Goal: Information Seeking & Learning: Learn about a topic

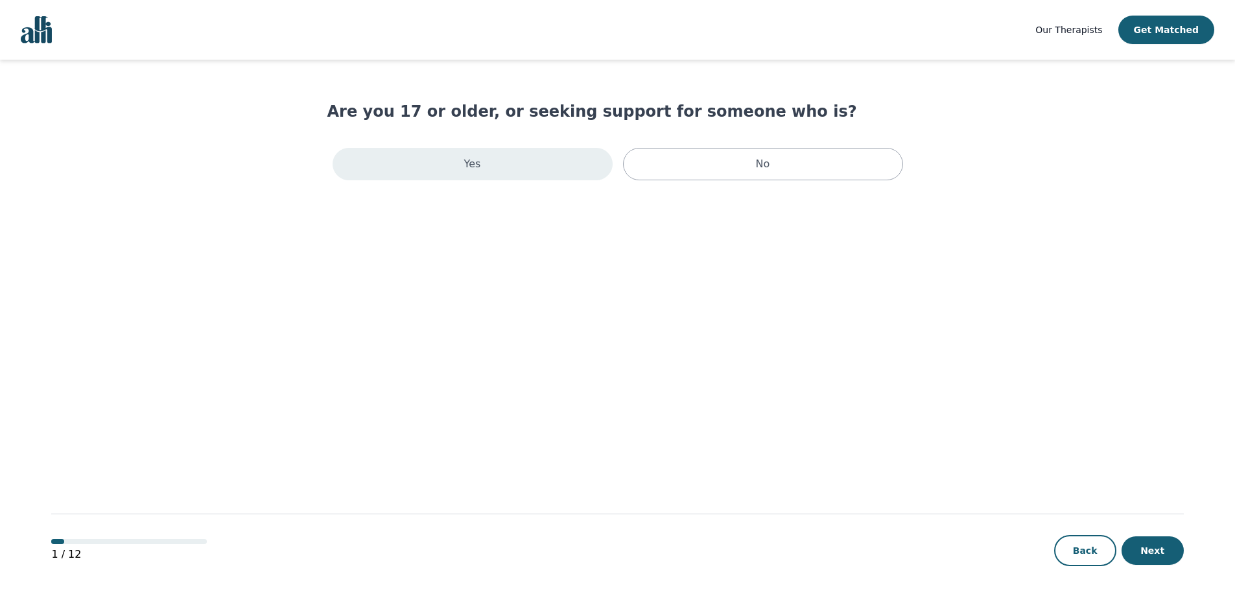
click at [536, 165] on div "Yes" at bounding box center [473, 164] width 280 height 32
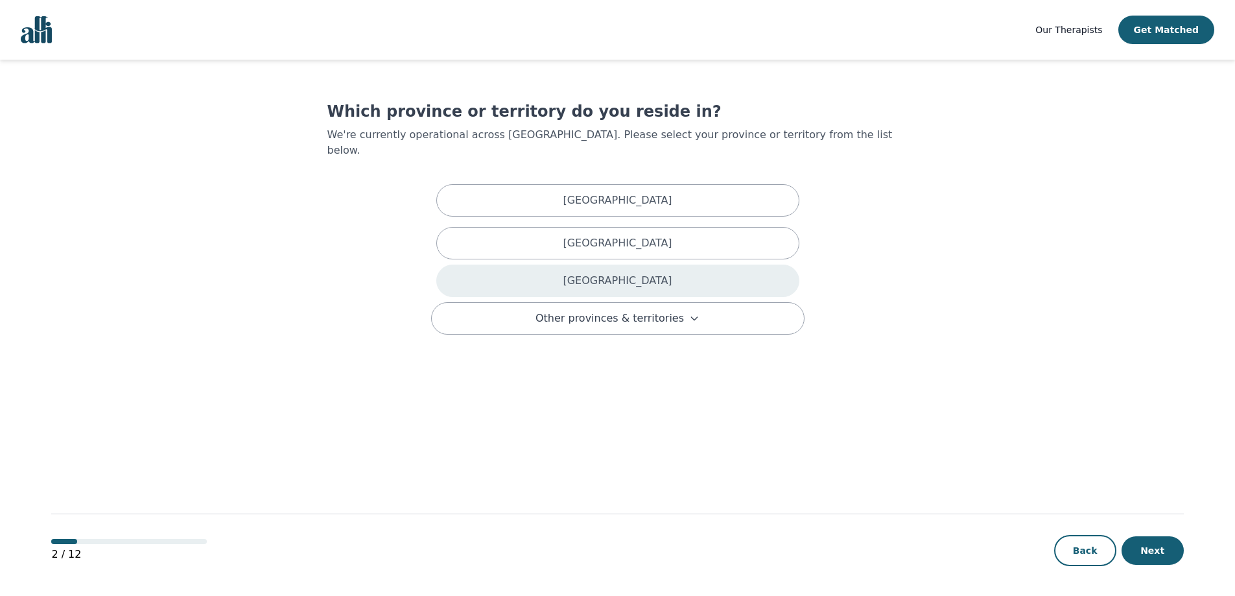
click at [546, 267] on div "[GEOGRAPHIC_DATA]" at bounding box center [617, 280] width 363 height 32
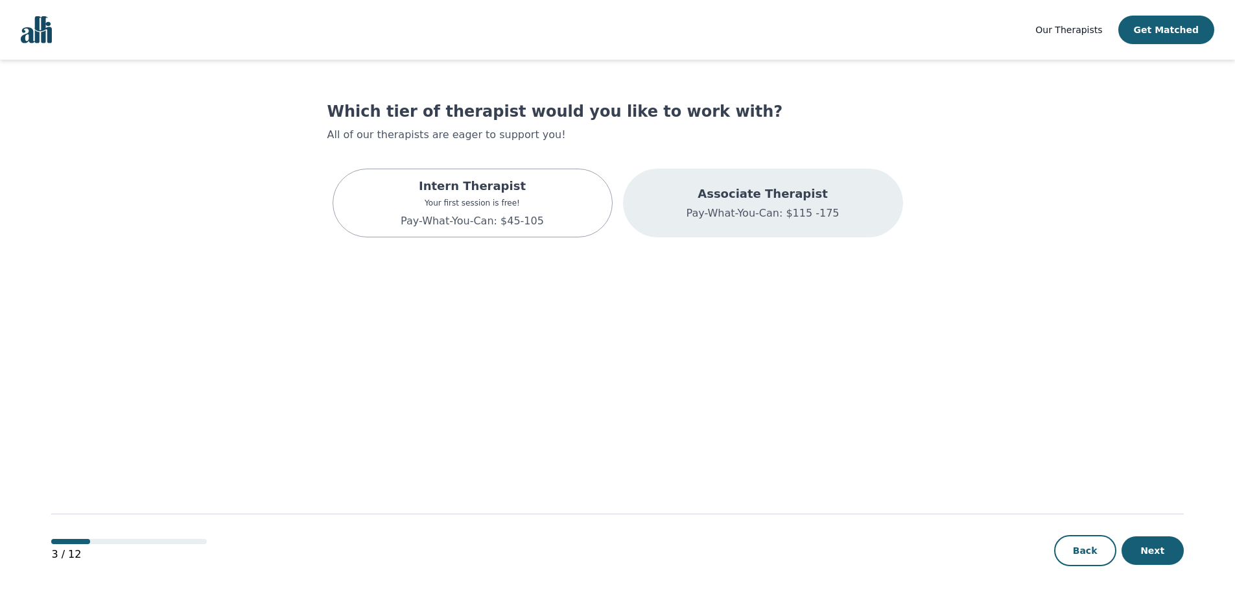
click at [732, 180] on div "Associate Therapist Pay-What-You-Can: $115 -175" at bounding box center [763, 203] width 280 height 69
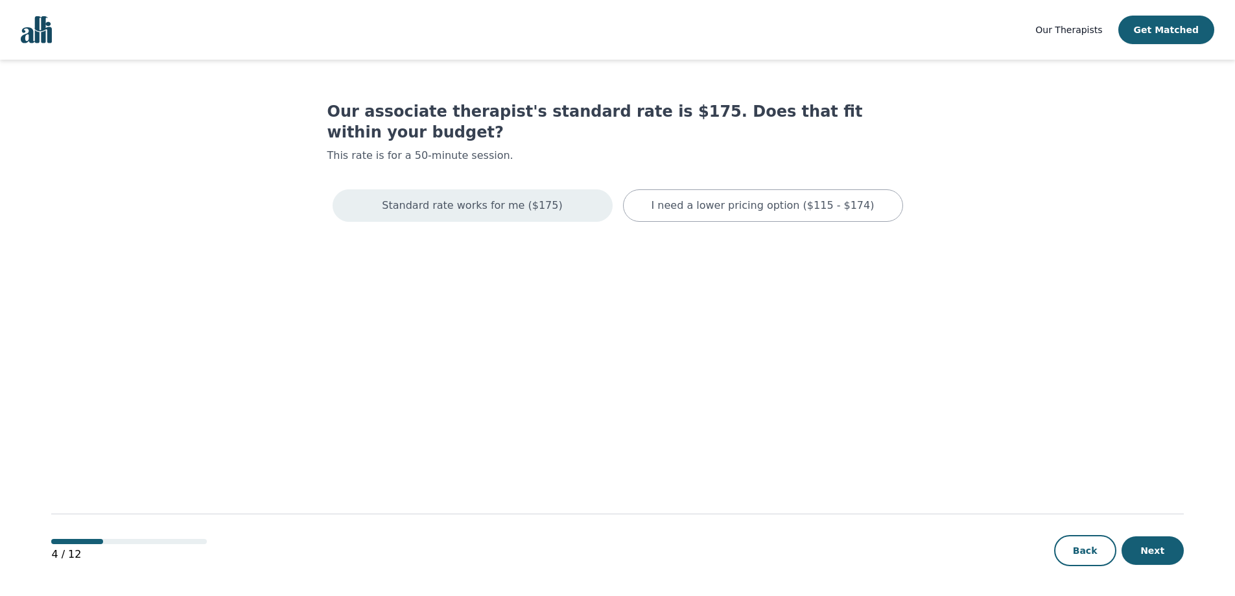
click at [546, 192] on div "Standard rate works for me ($175)" at bounding box center [473, 205] width 280 height 32
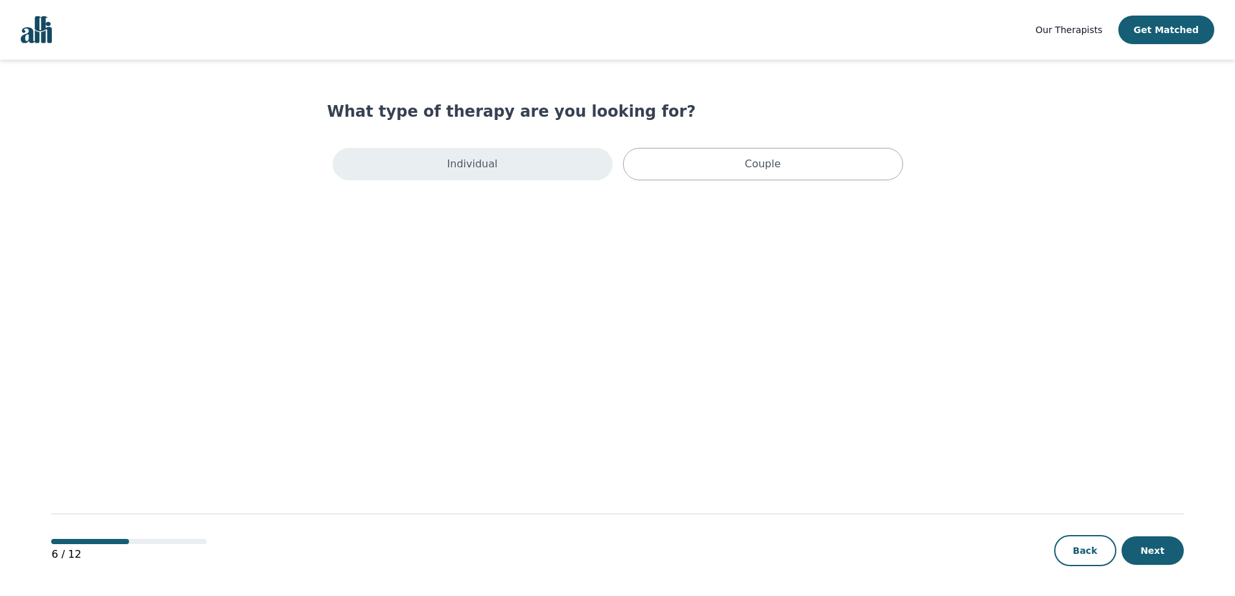
click at [537, 175] on div "Individual" at bounding box center [473, 164] width 280 height 32
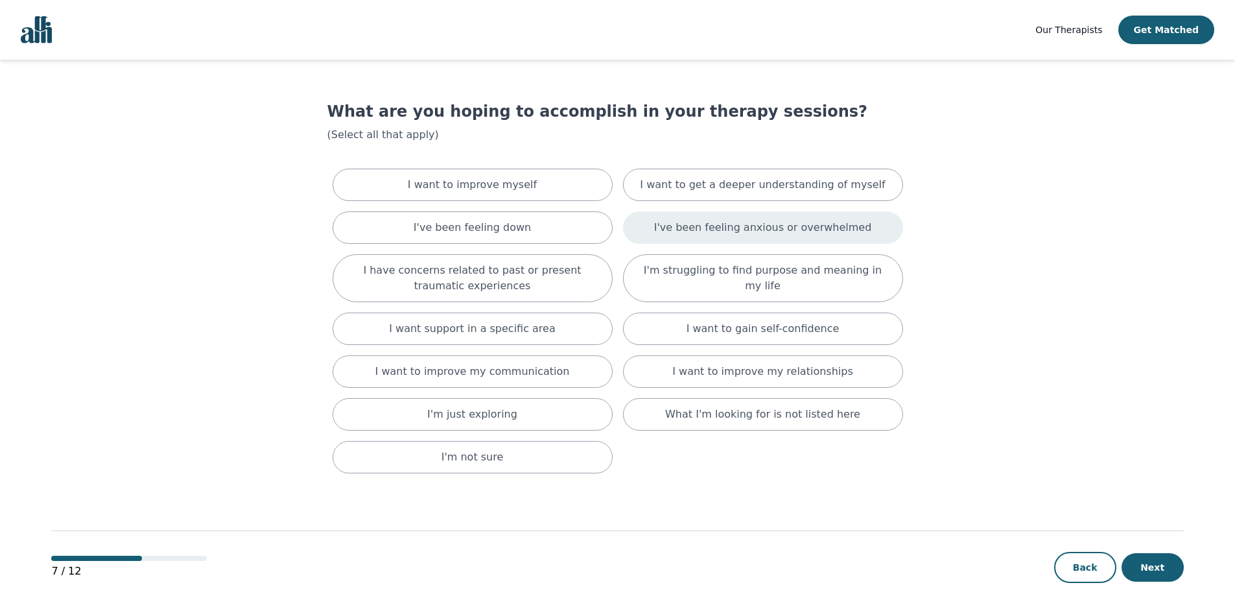
click at [677, 228] on p "I've been feeling anxious or overwhelmed" at bounding box center [763, 228] width 218 height 16
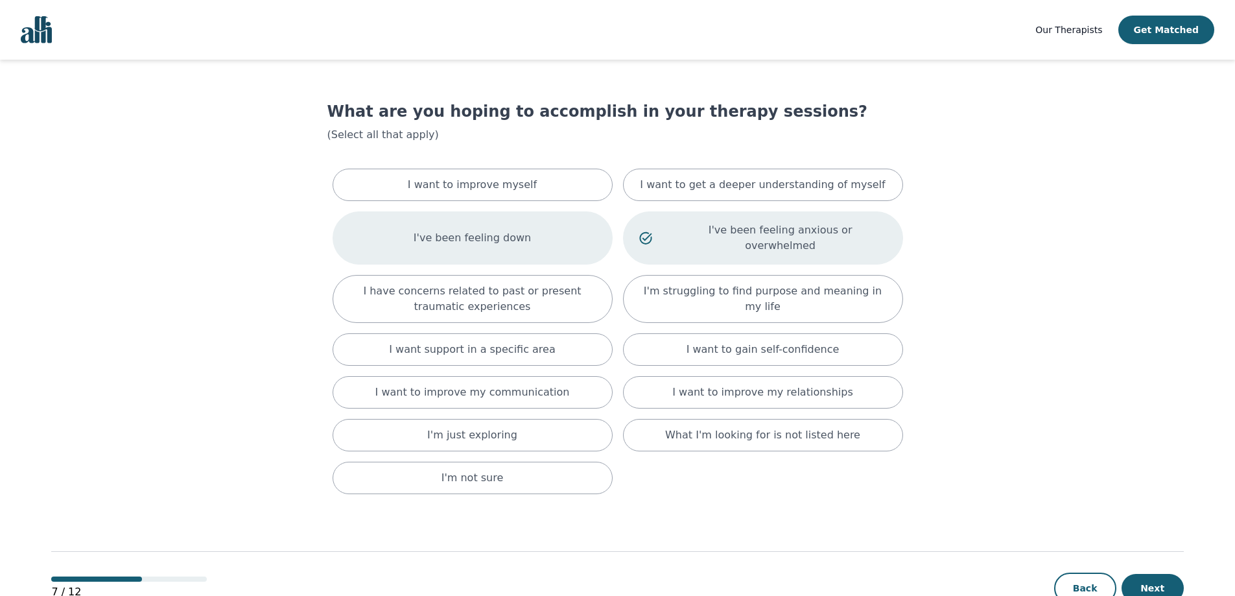
click at [533, 228] on div "I've been feeling down" at bounding box center [473, 237] width 280 height 53
click at [578, 237] on p "I've been feeling down" at bounding box center [490, 238] width 213 height 16
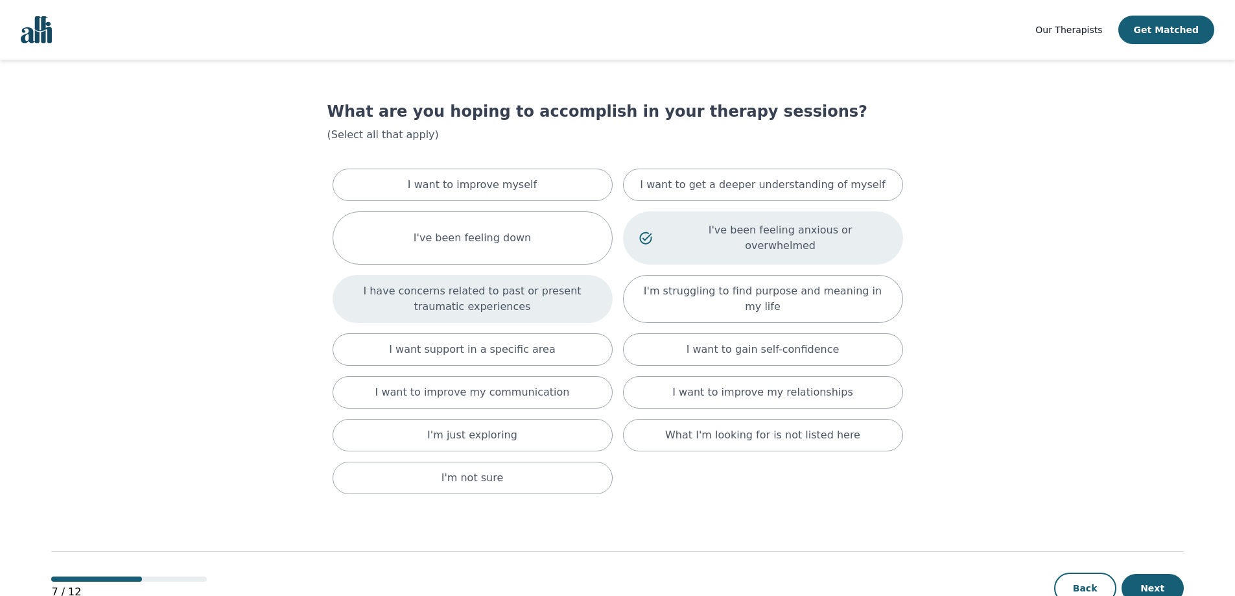
click at [563, 283] on p "I have concerns related to past or present traumatic experiences" at bounding box center [473, 298] width 248 height 31
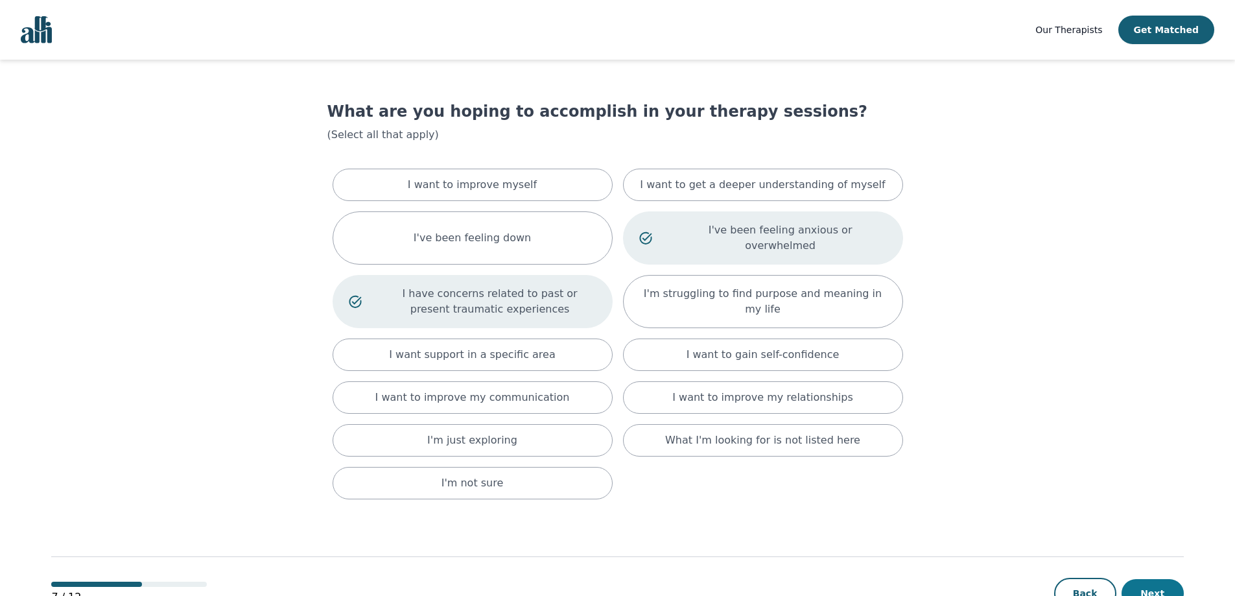
click at [1162, 579] on button "Next" at bounding box center [1152, 593] width 62 height 29
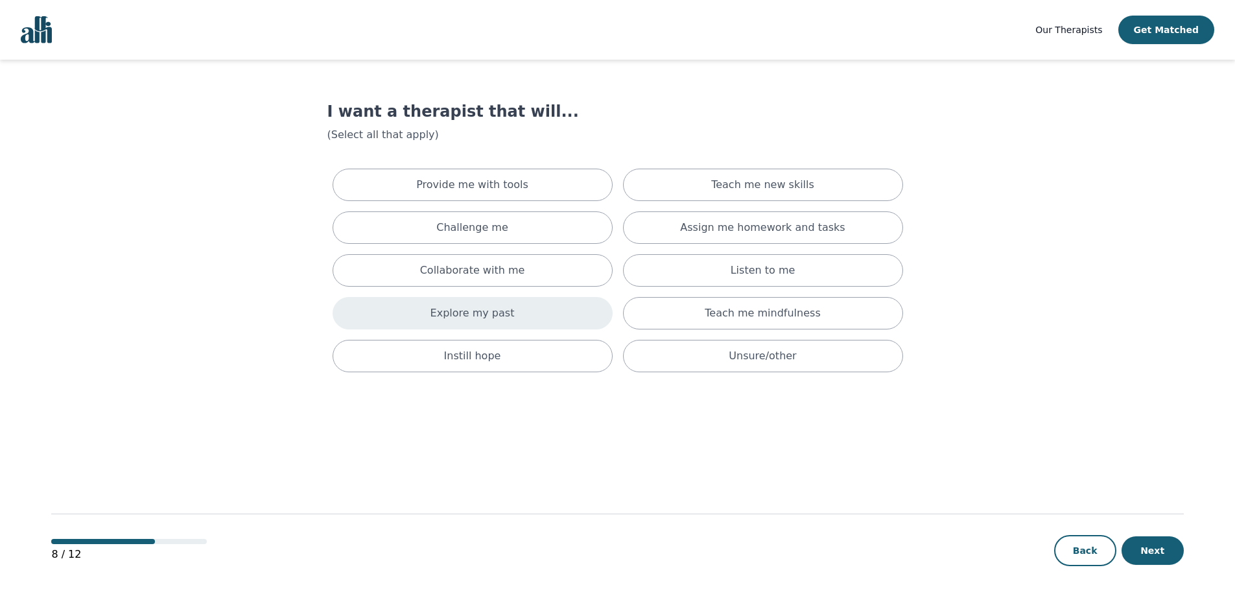
click at [560, 318] on div "Explore my past" at bounding box center [473, 313] width 280 height 32
click at [585, 187] on div "Provide me with tools" at bounding box center [473, 185] width 280 height 32
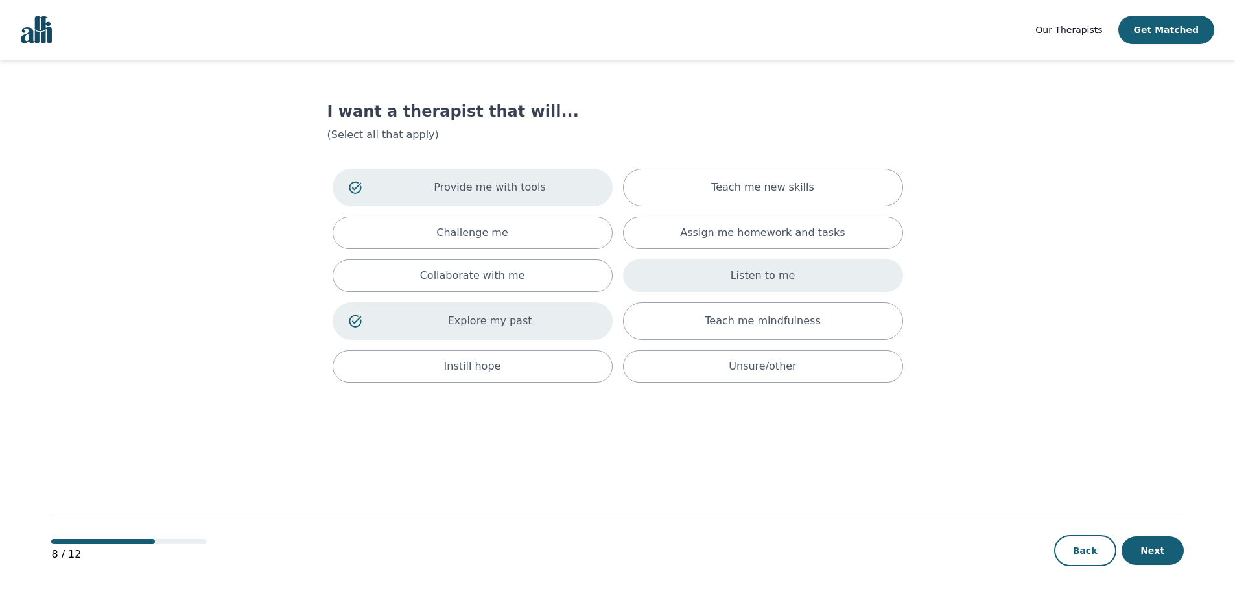
click at [843, 275] on div "Listen to me" at bounding box center [763, 275] width 280 height 32
click at [1152, 543] on button "Next" at bounding box center [1152, 550] width 62 height 29
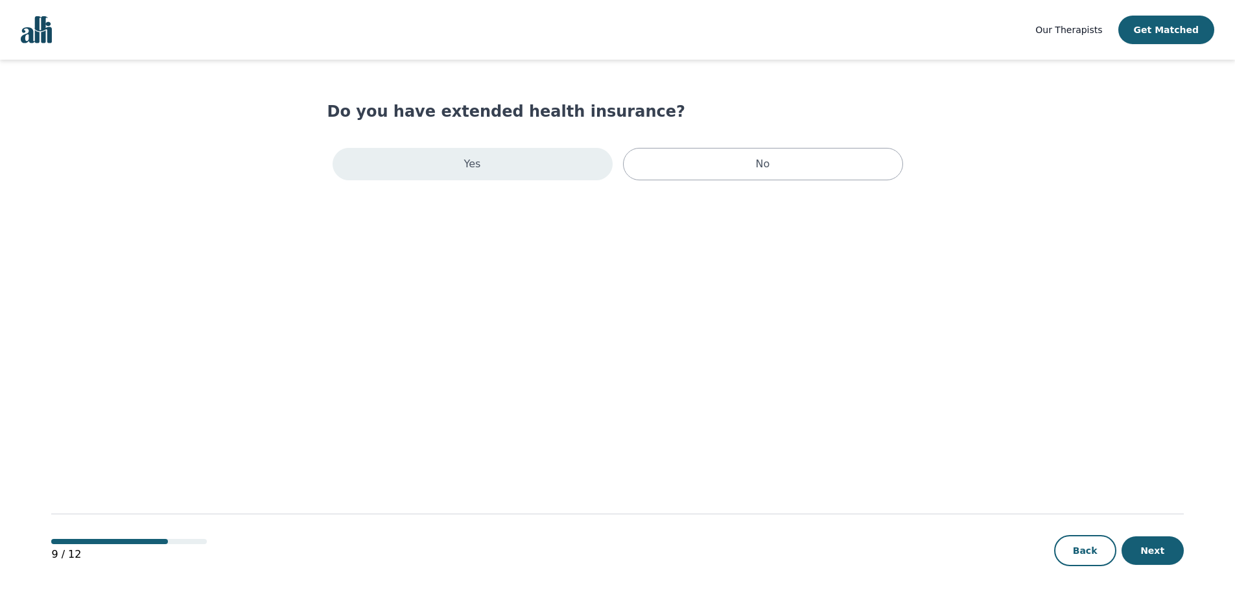
click at [539, 157] on div "Yes" at bounding box center [473, 164] width 280 height 32
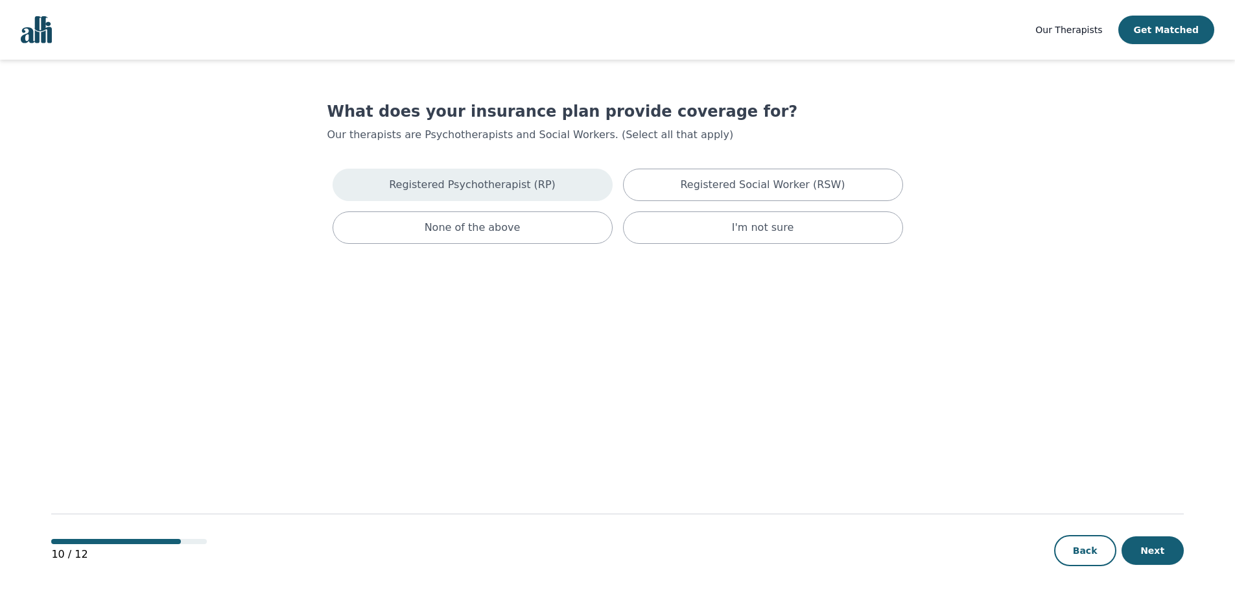
click at [563, 173] on div "Registered Psychotherapist (RP)" at bounding box center [473, 185] width 280 height 32
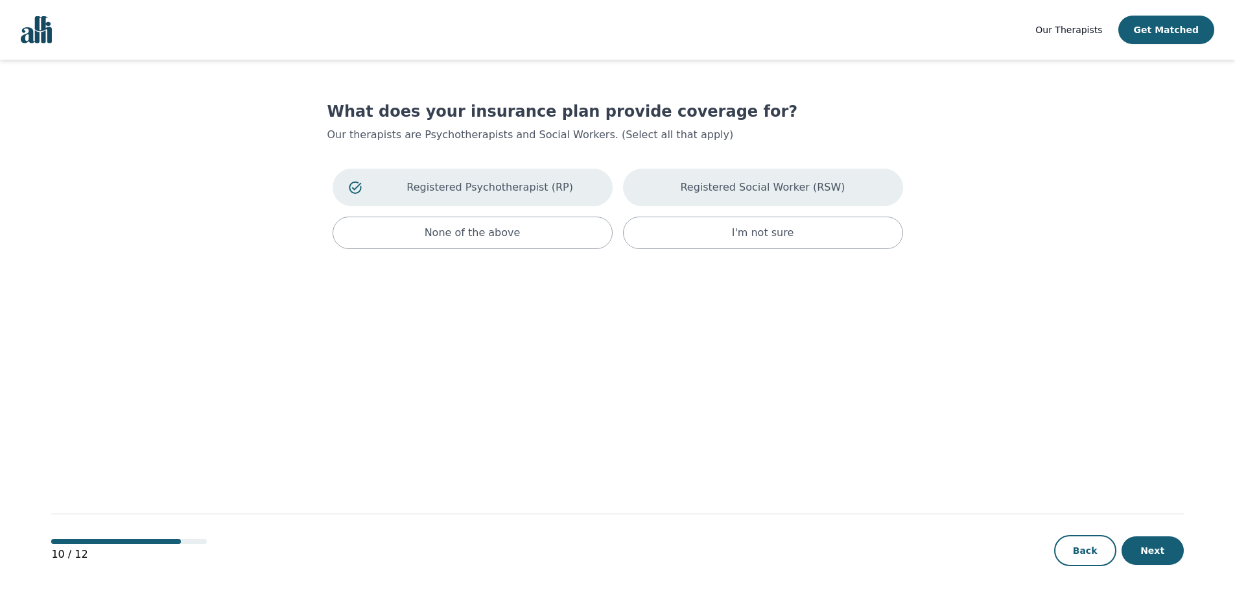
click at [690, 173] on div "Registered Social Worker (RSW)" at bounding box center [763, 188] width 280 height 38
click at [1146, 543] on button "Next" at bounding box center [1152, 550] width 62 height 29
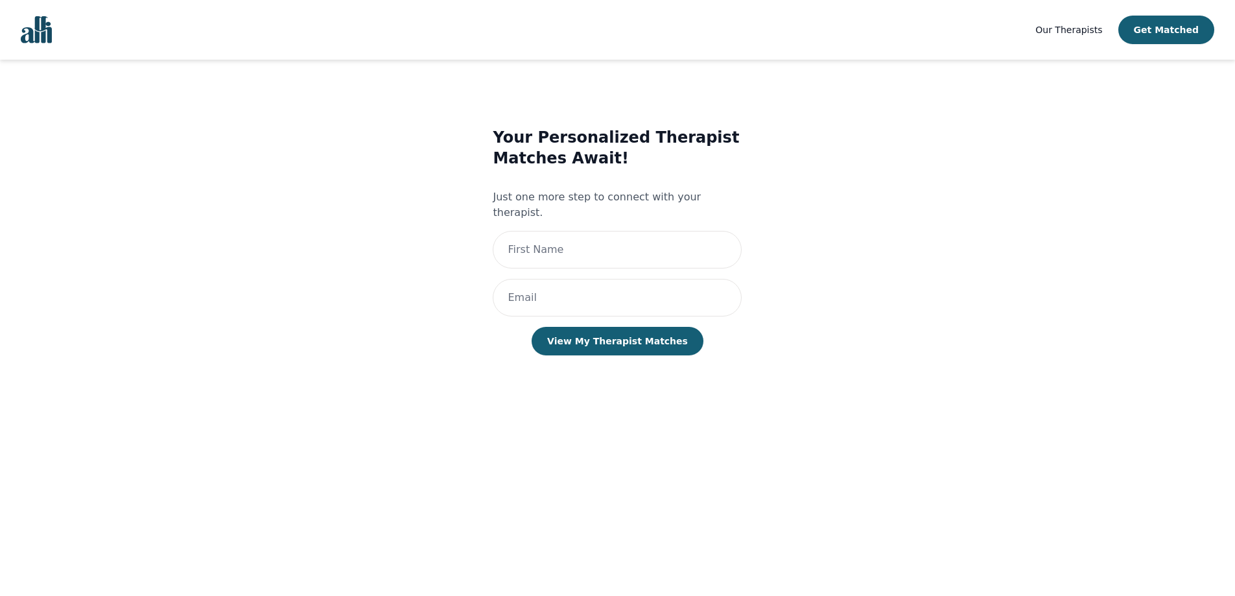
click at [1095, 30] on span "Our Therapists" at bounding box center [1068, 30] width 67 height 10
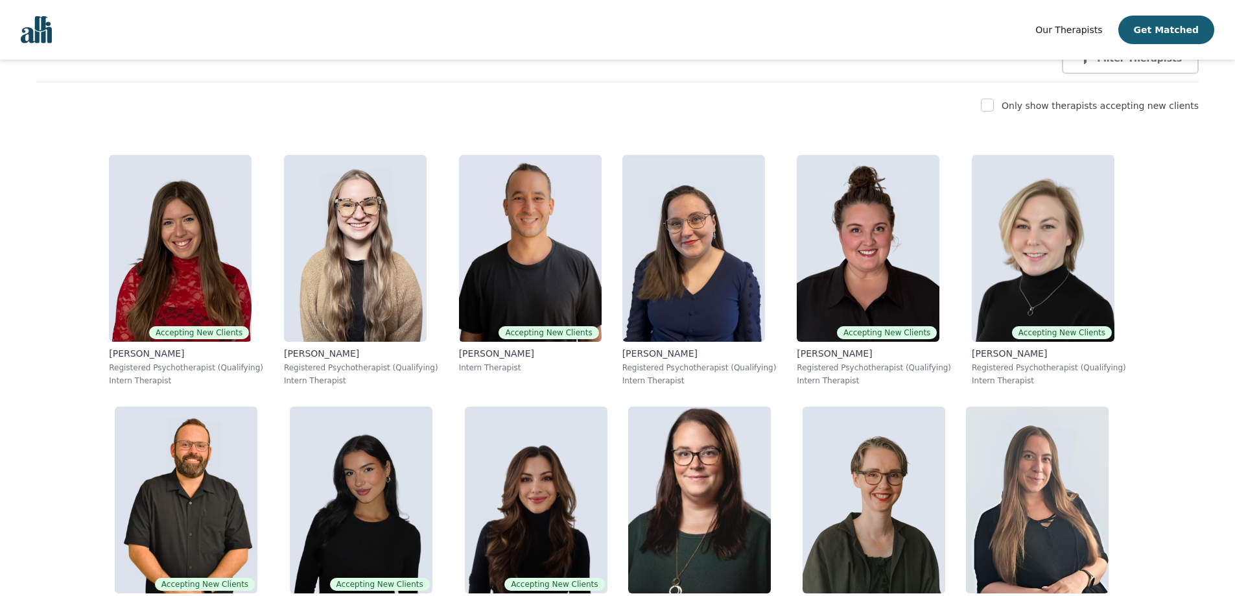
scroll to position [194, 0]
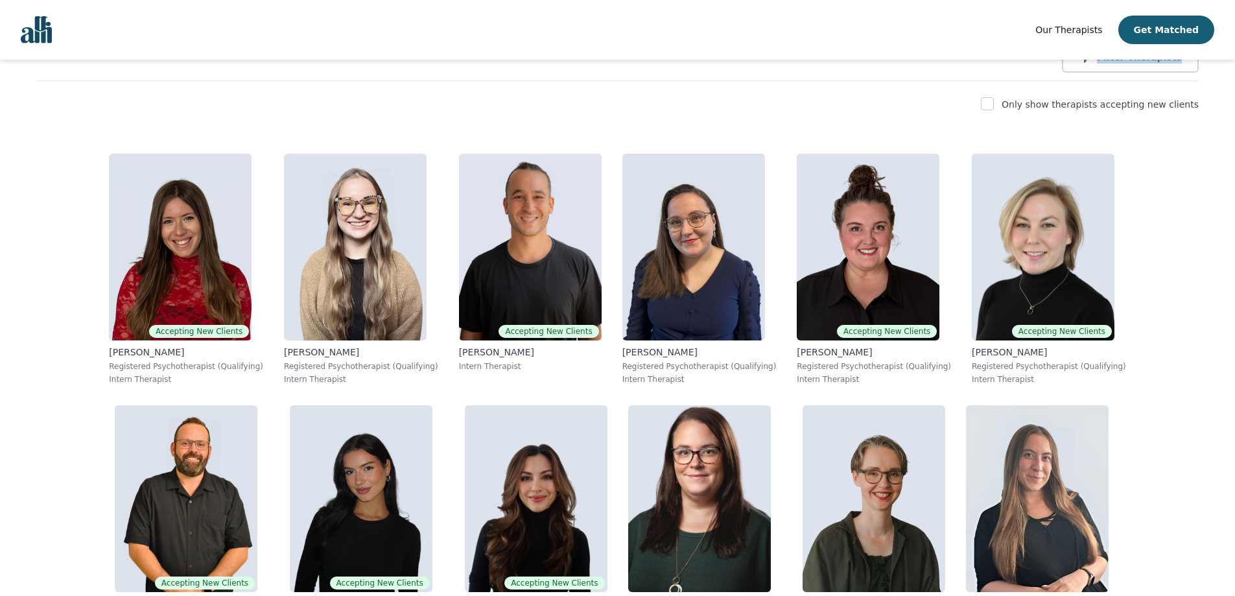
click at [1020, 106] on div "Only show therapists accepting new clients" at bounding box center [617, 105] width 1162 height 16
click at [994, 106] on input "checkbox" at bounding box center [987, 103] width 13 height 13
checkbox input "true"
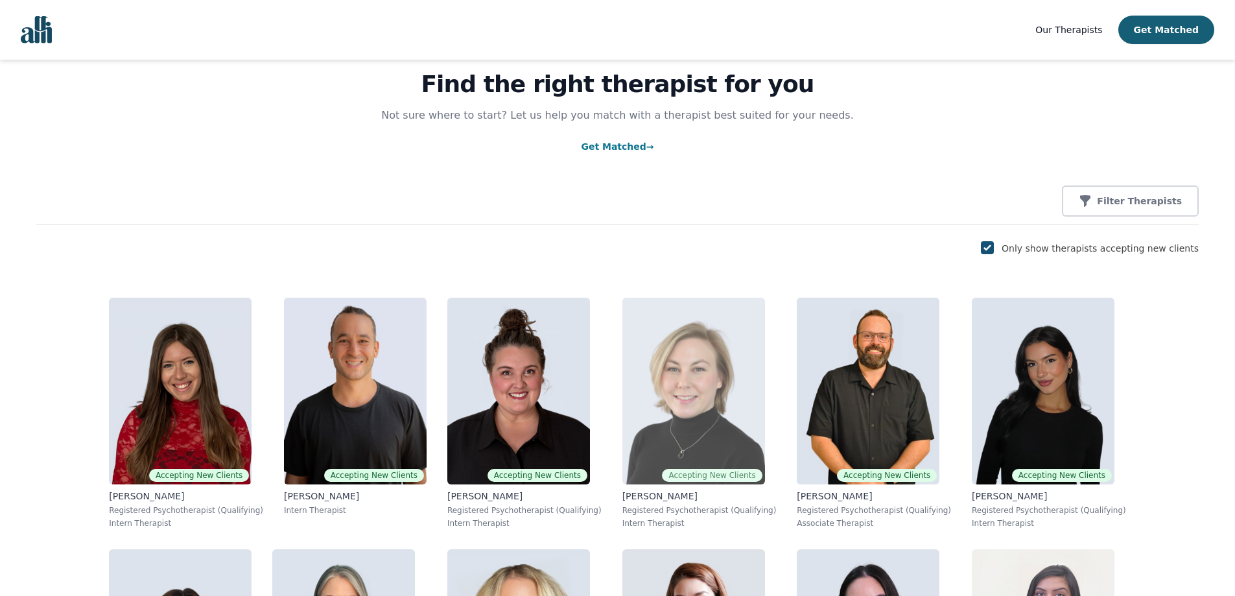
scroll to position [0, 0]
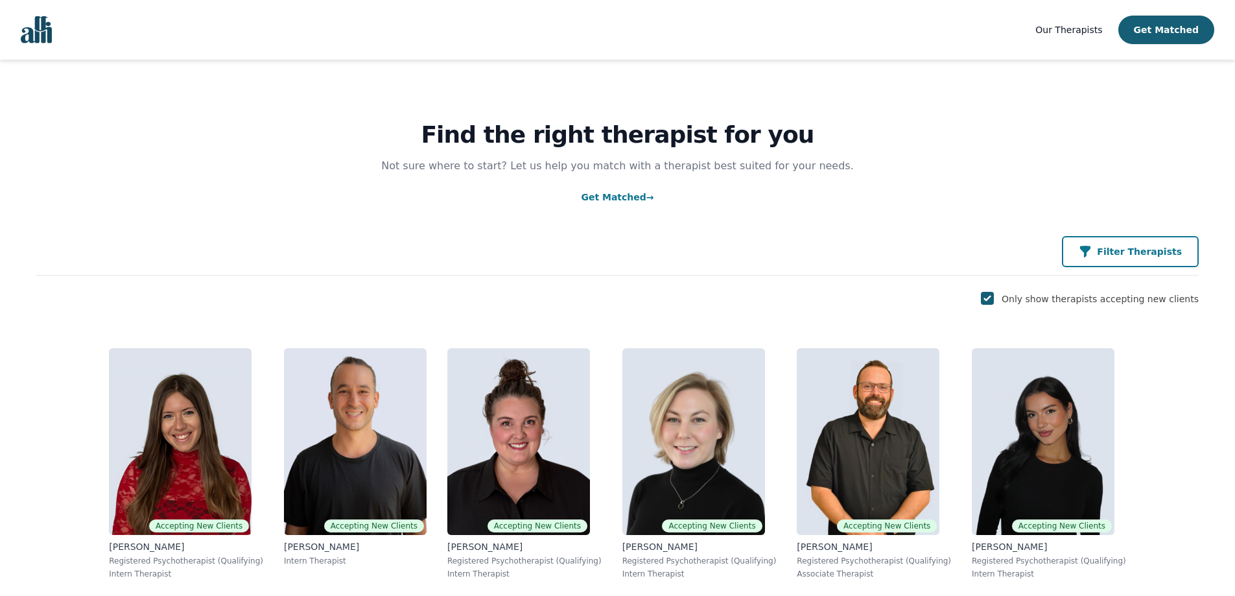
click at [1127, 240] on button "Filter Therapists" at bounding box center [1130, 251] width 137 height 31
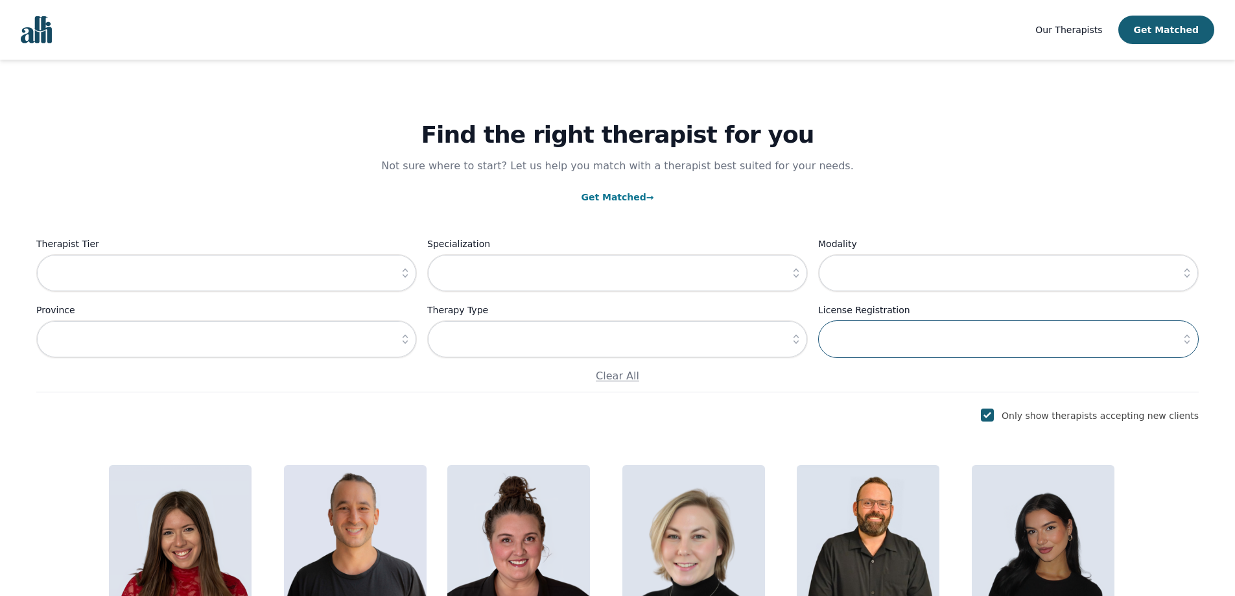
click at [912, 332] on input "text" at bounding box center [1008, 339] width 380 height 38
click at [231, 355] on input "text" at bounding box center [226, 339] width 380 height 38
click at [368, 332] on input "text" at bounding box center [226, 339] width 380 height 38
click at [408, 339] on icon "button" at bounding box center [405, 339] width 13 height 13
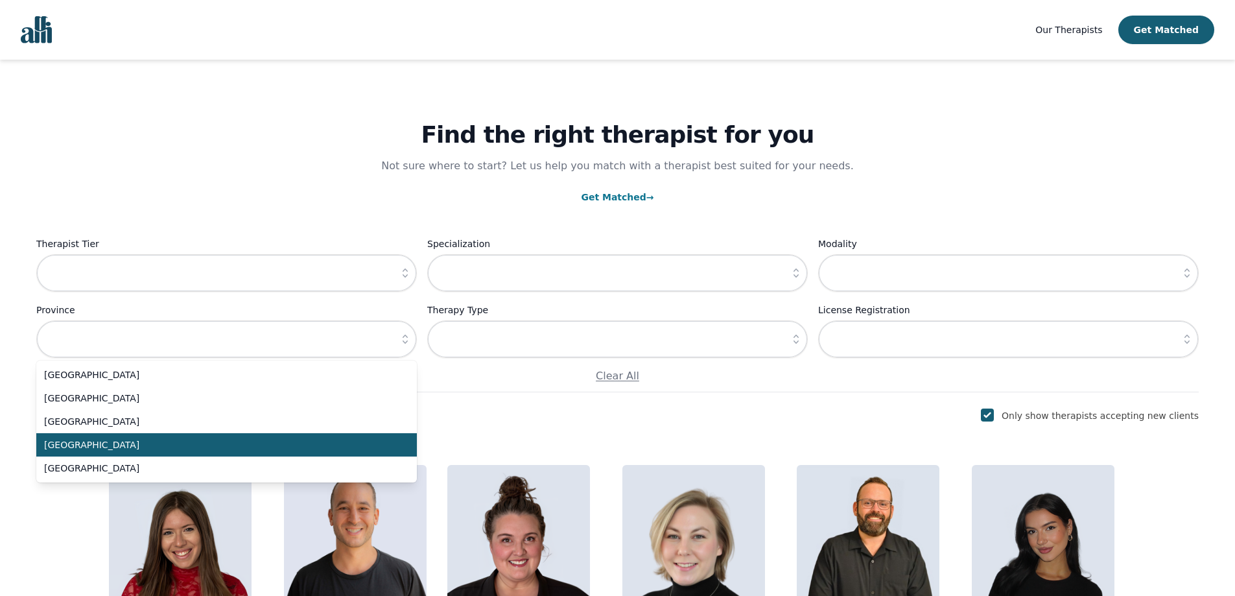
click at [305, 439] on span "[GEOGRAPHIC_DATA]" at bounding box center [218, 444] width 349 height 13
type input "[GEOGRAPHIC_DATA]"
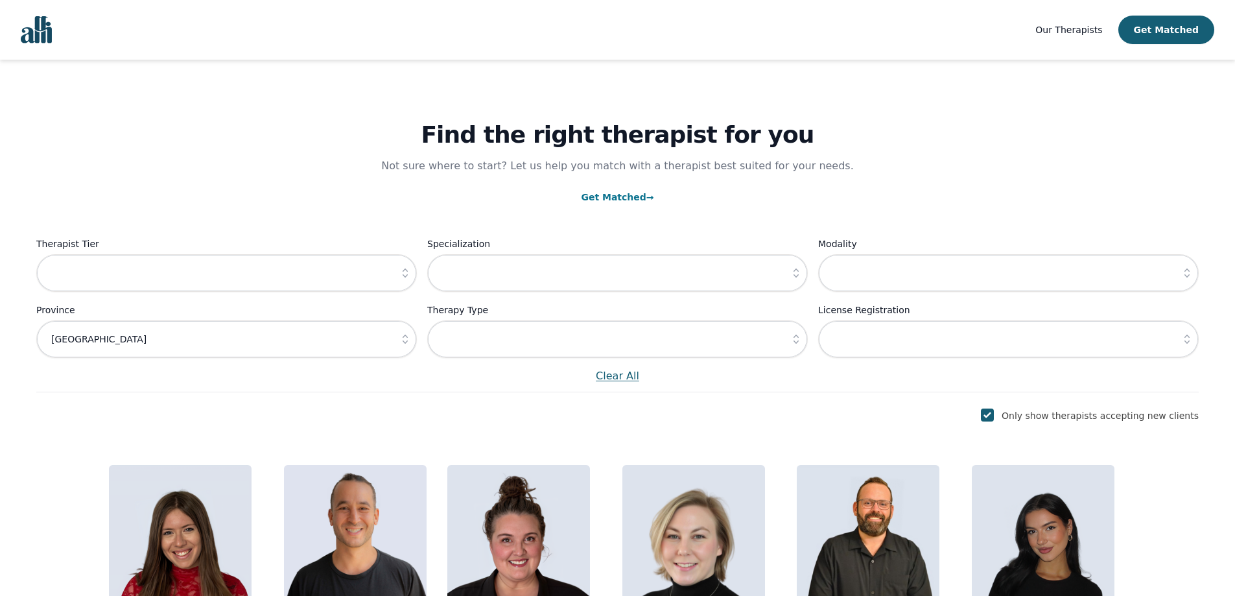
click at [815, 380] on p "Clear All" at bounding box center [617, 376] width 1162 height 16
click at [349, 263] on input "text" at bounding box center [226, 273] width 380 height 38
click at [394, 270] on button "button" at bounding box center [404, 273] width 23 height 38
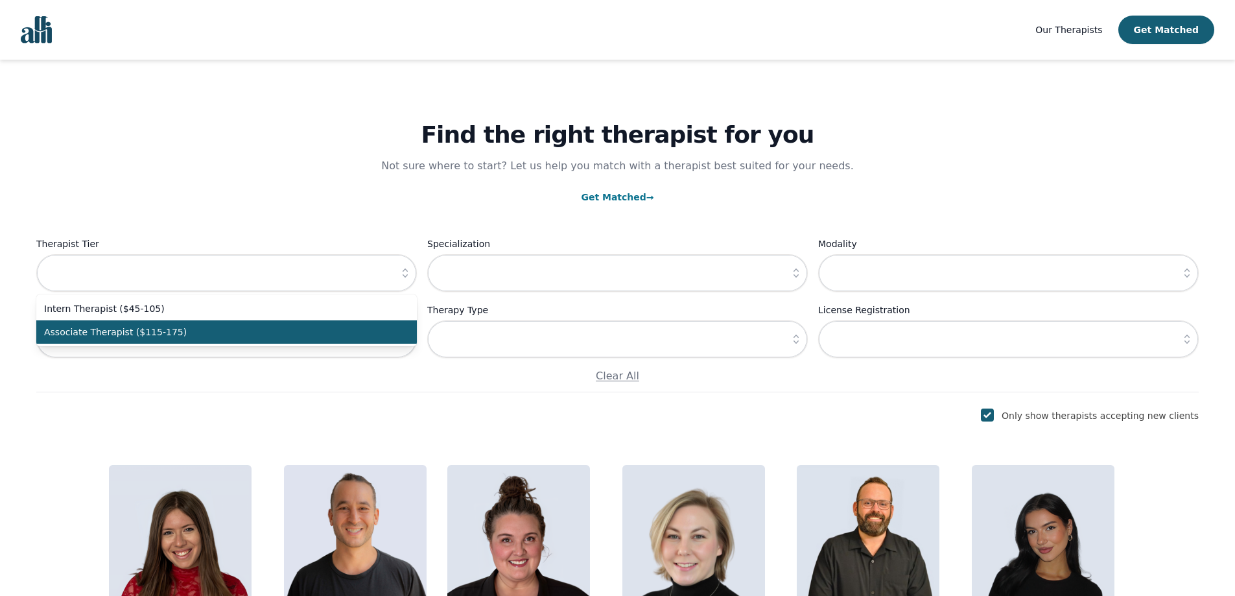
click at [364, 335] on span "Associate Therapist ($115-175)" at bounding box center [218, 331] width 349 height 13
type input "Associate Therapist ($115-175)"
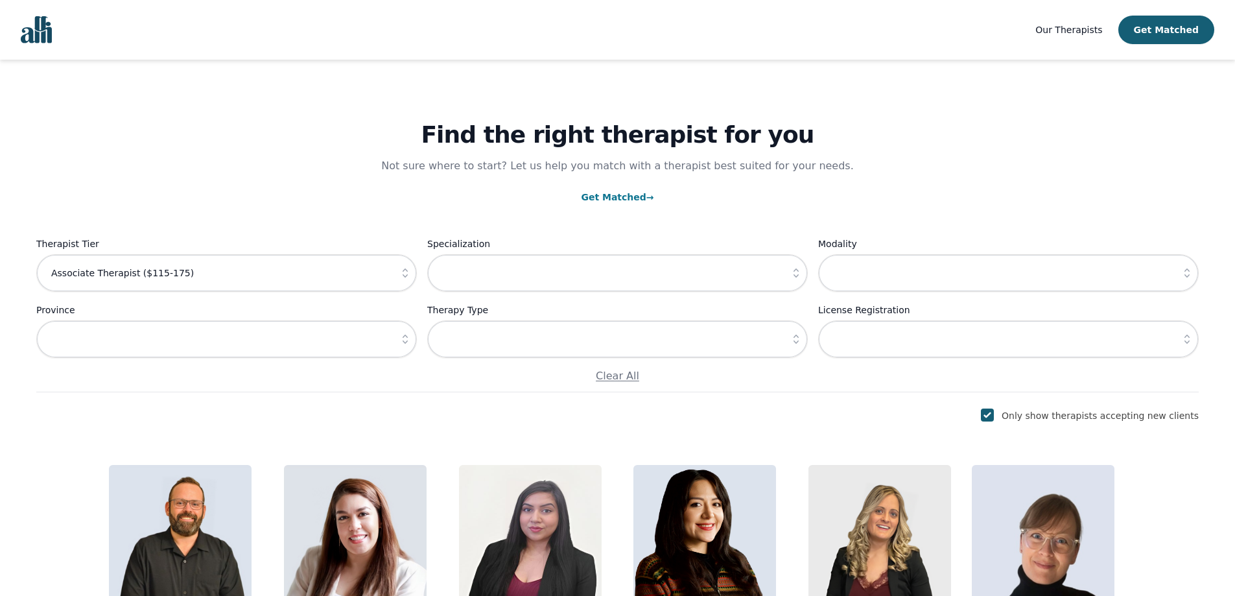
click at [410, 344] on icon "button" at bounding box center [405, 339] width 13 height 13
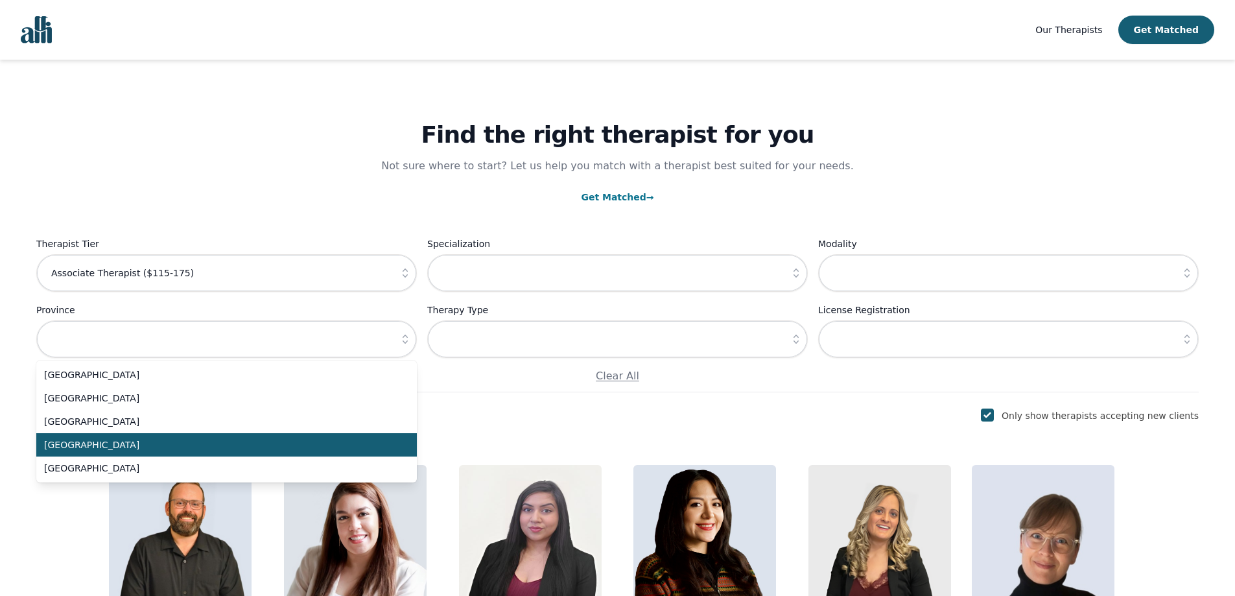
click at [347, 450] on span "[GEOGRAPHIC_DATA]" at bounding box center [218, 444] width 349 height 13
type input "[GEOGRAPHIC_DATA]"
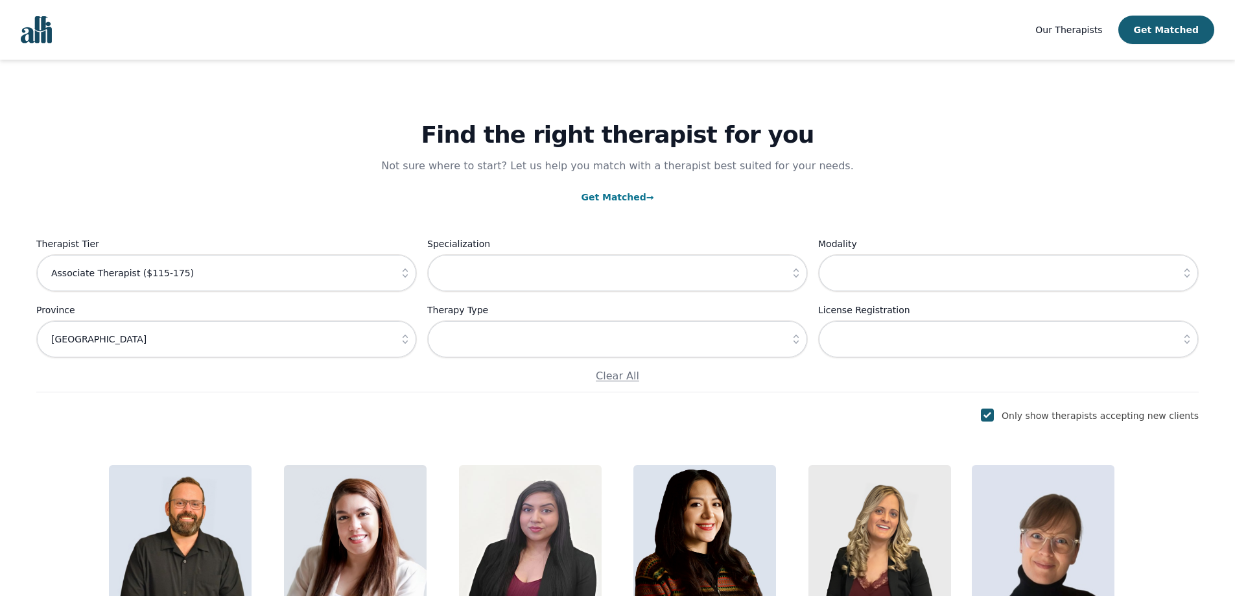
click at [798, 338] on icon "button" at bounding box center [795, 338] width 5 height 9
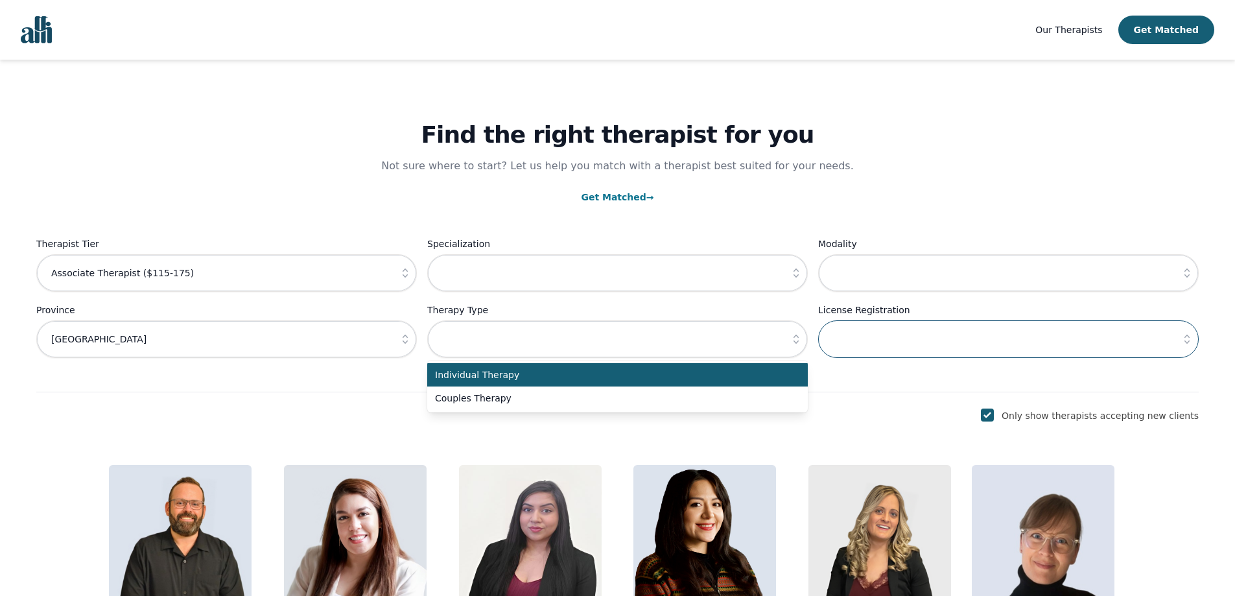
click at [935, 333] on input "text" at bounding box center [1008, 339] width 380 height 38
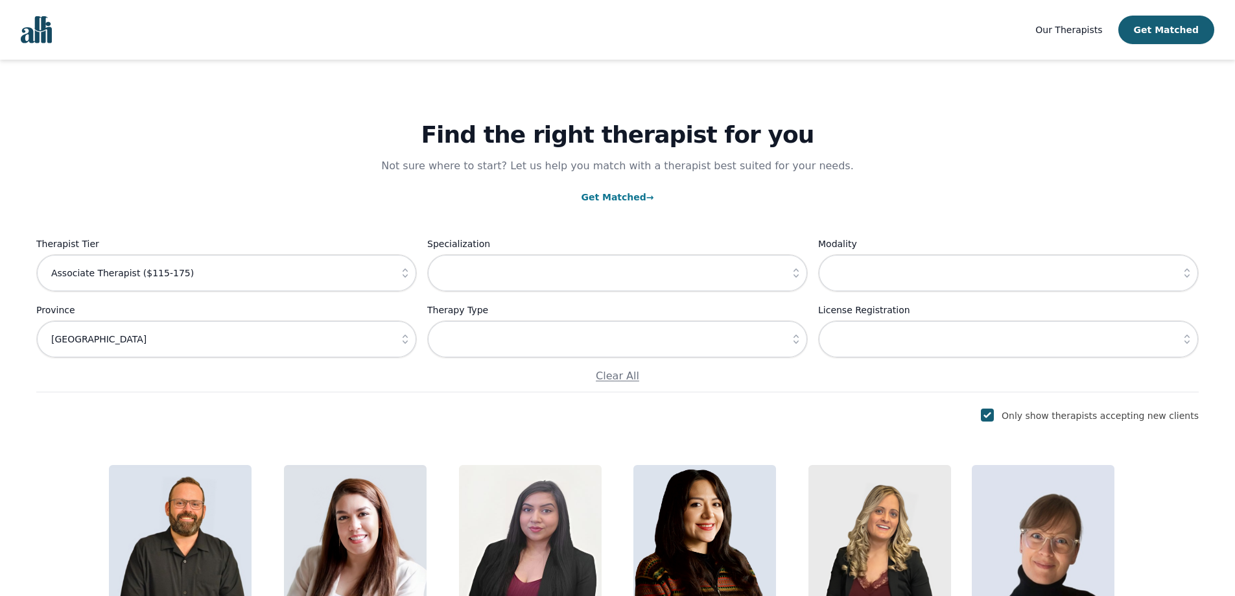
click at [1195, 338] on button "button" at bounding box center [1186, 339] width 23 height 38
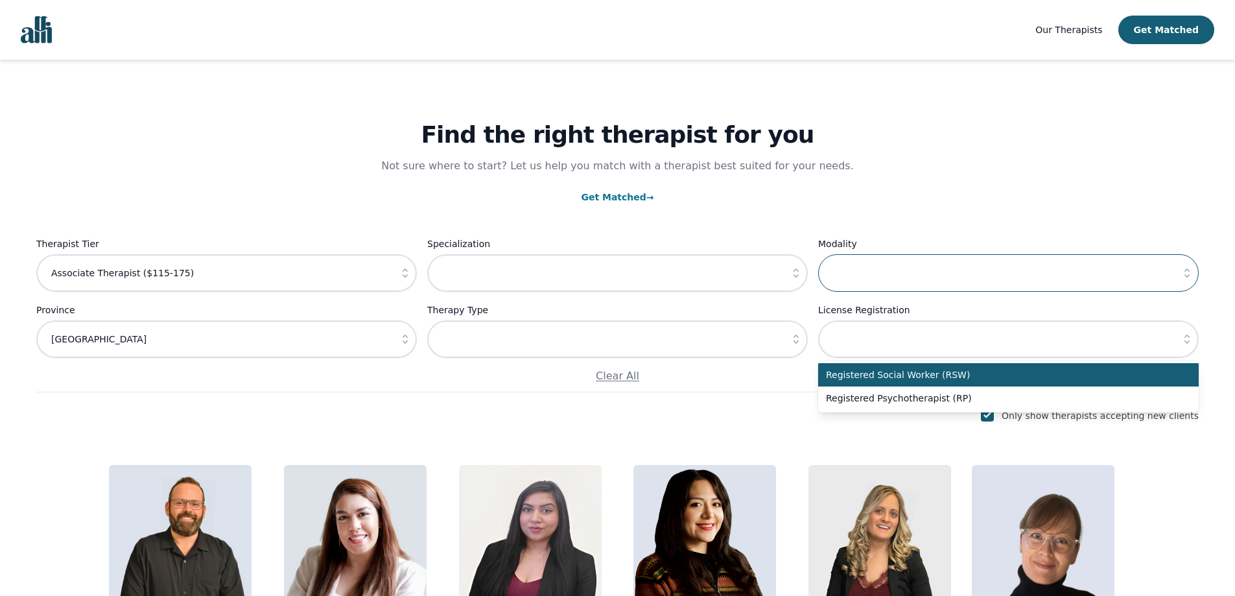
click at [1173, 272] on input "text" at bounding box center [1008, 273] width 380 height 38
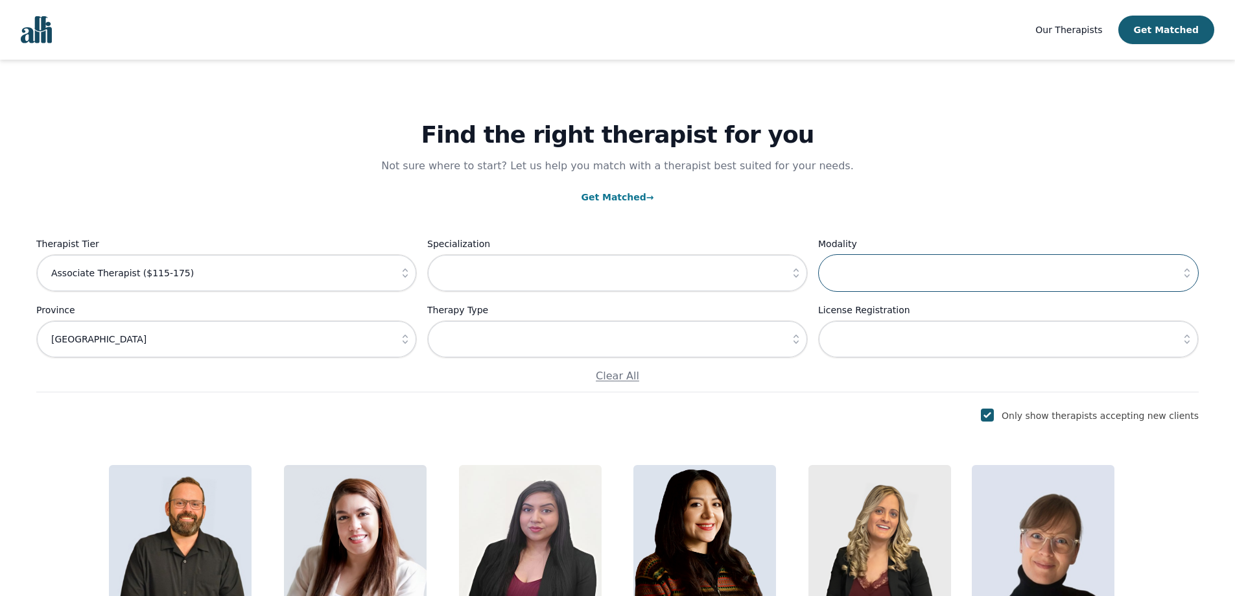
click at [1173, 272] on input "text" at bounding box center [1008, 273] width 380 height 38
drag, startPoint x: 1170, startPoint y: 277, endPoint x: 1181, endPoint y: 276, distance: 11.1
click at [1171, 277] on input "text" at bounding box center [1008, 273] width 380 height 38
click at [797, 346] on button "button" at bounding box center [795, 339] width 23 height 38
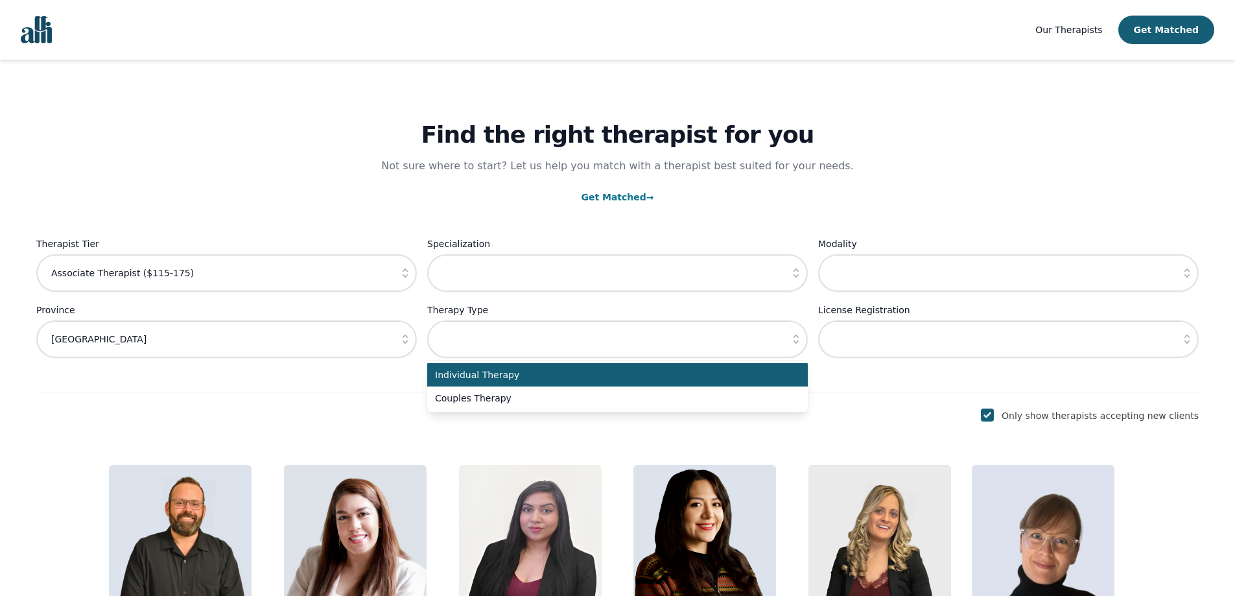
click at [797, 346] on button "button" at bounding box center [795, 339] width 23 height 38
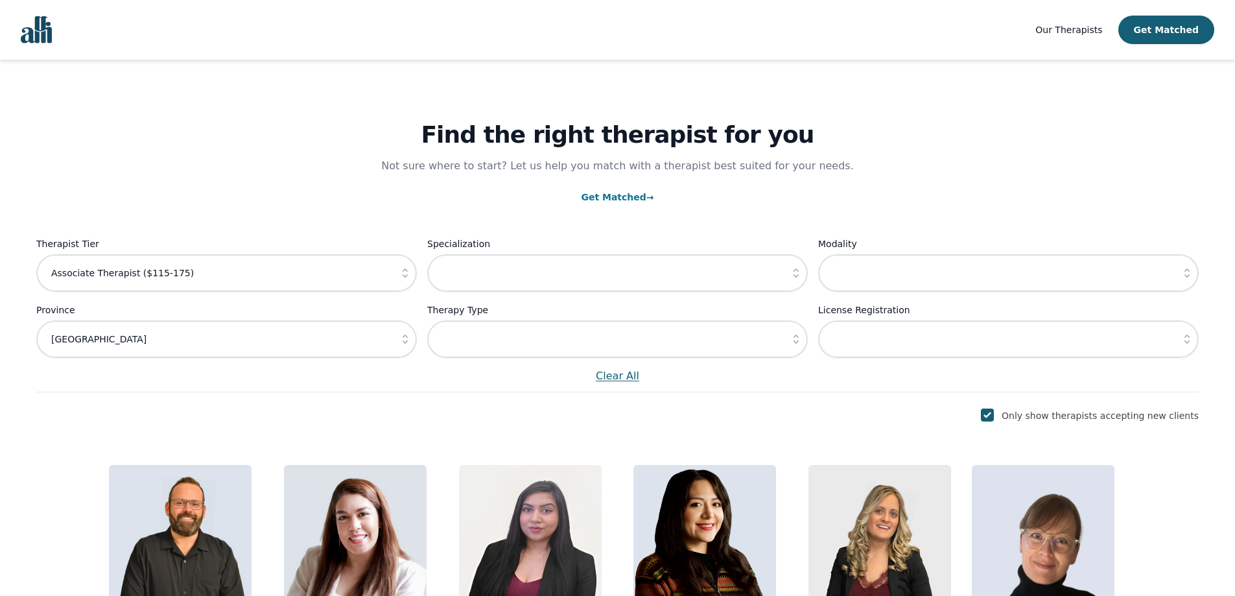
click at [839, 384] on p "Clear All" at bounding box center [617, 376] width 1162 height 16
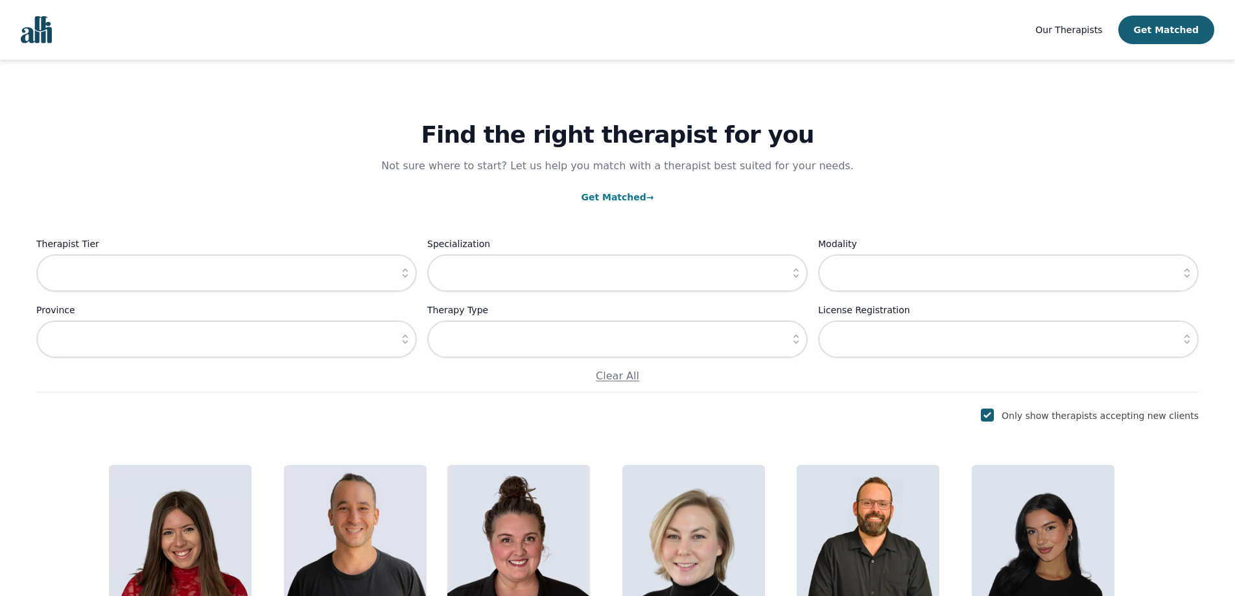
click at [1095, 33] on span "Our Therapists" at bounding box center [1068, 30] width 67 height 10
